Goal: Check status: Check status

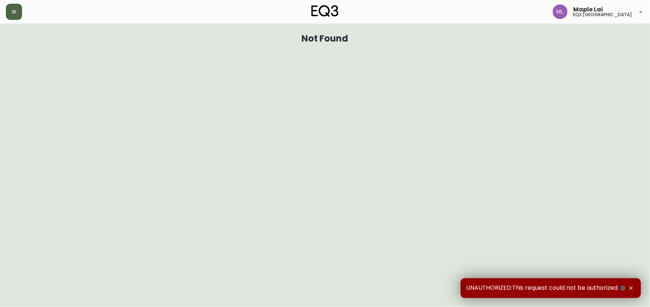
click at [16, 9] on icon "button" at bounding box center [14, 12] width 6 height 6
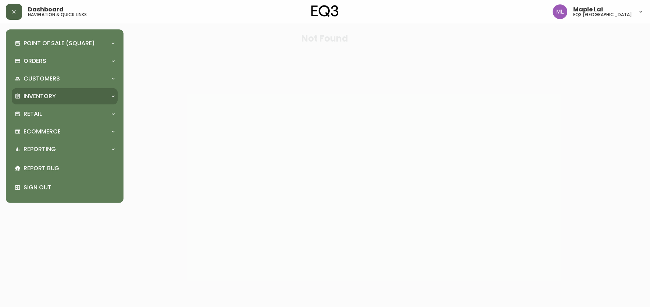
click at [80, 93] on div "Inventory" at bounding box center [61, 96] width 93 height 8
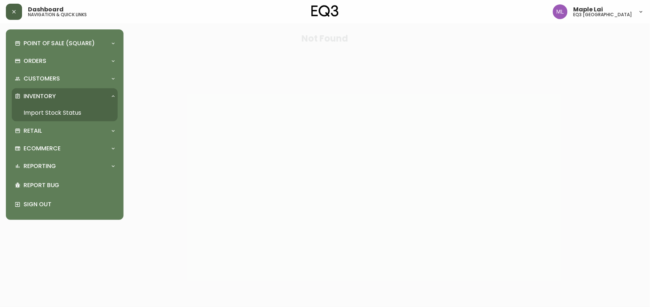
click at [72, 108] on link "Import Stock Status" at bounding box center [65, 112] width 106 height 17
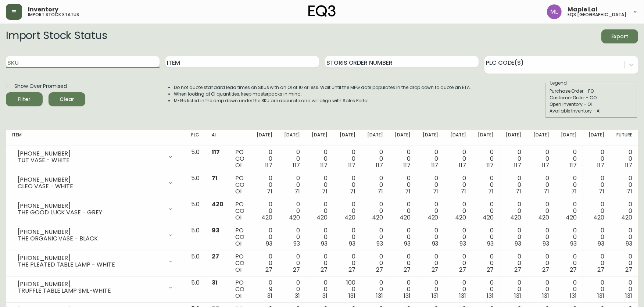
drag, startPoint x: 83, startPoint y: 62, endPoint x: 104, endPoint y: 57, distance: 21.4
click at [83, 62] on input "SKU" at bounding box center [83, 62] width 154 height 12
type input "[PHONE_NUMBER]"
click at [6, 92] on button "Filter" at bounding box center [24, 99] width 37 height 14
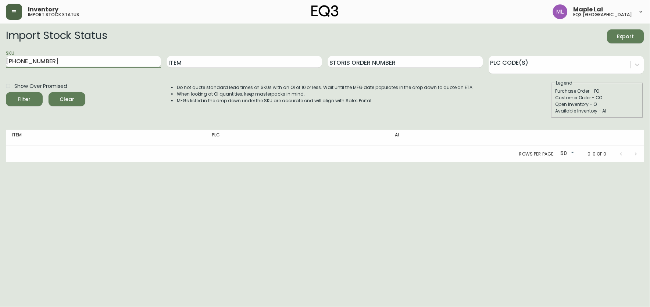
click at [6, 92] on button "Filter" at bounding box center [24, 99] width 37 height 14
